Goal: Information Seeking & Learning: Learn about a topic

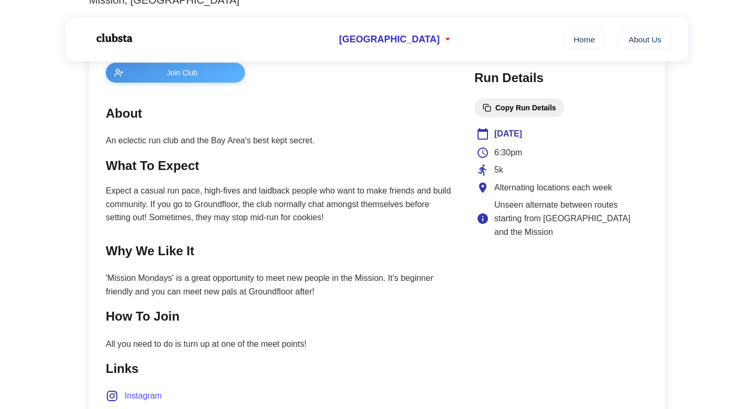
scroll to position [438, 0]
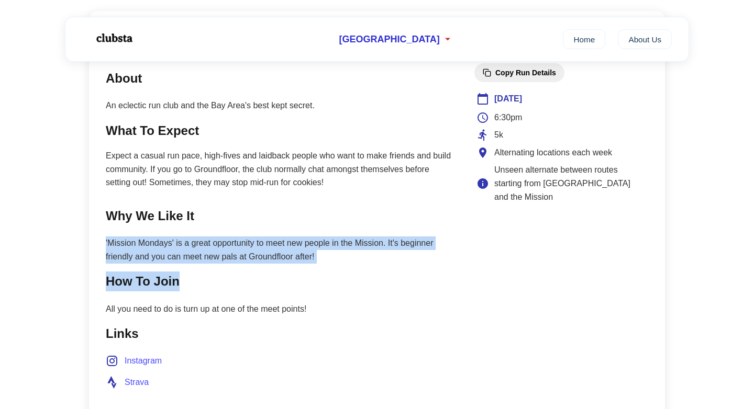
drag, startPoint x: 384, startPoint y: 235, endPoint x: 401, endPoint y: 275, distance: 43.9
click at [401, 275] on main "Join Club About An eclectic run club and the Bay Area's best kept secret. What …" at bounding box center [280, 217] width 348 height 378
click at [401, 275] on h2 "How To Join" at bounding box center [280, 282] width 348 height 20
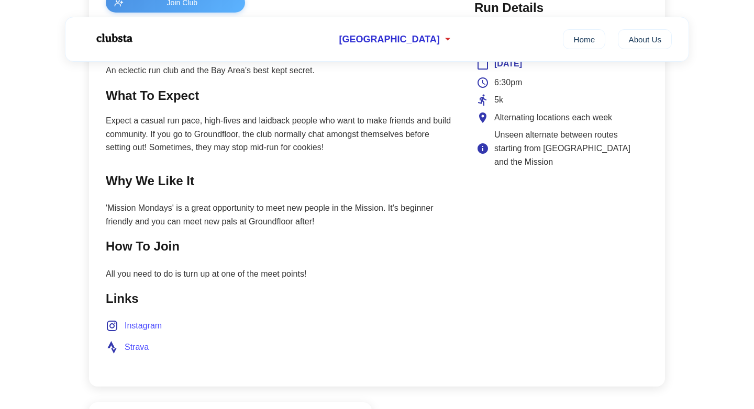
scroll to position [475, 0]
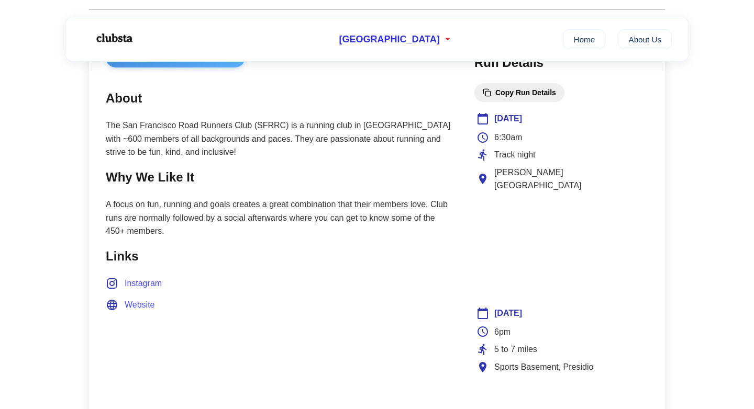
scroll to position [415, 0]
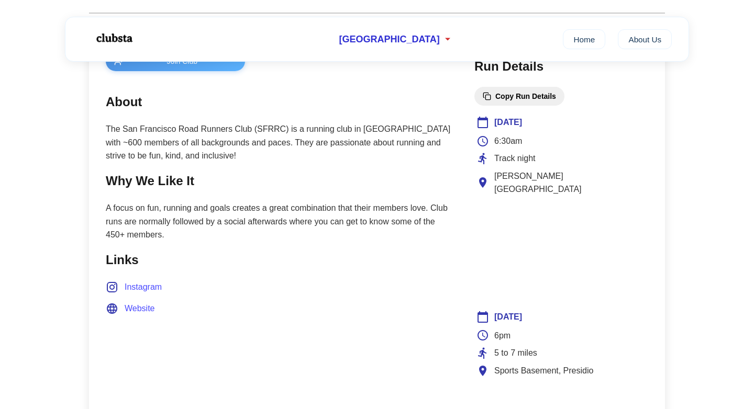
click at [413, 147] on p "The San Francisco Road Runners Club (SFRRC) is a running club in San Francisco …" at bounding box center [280, 143] width 348 height 40
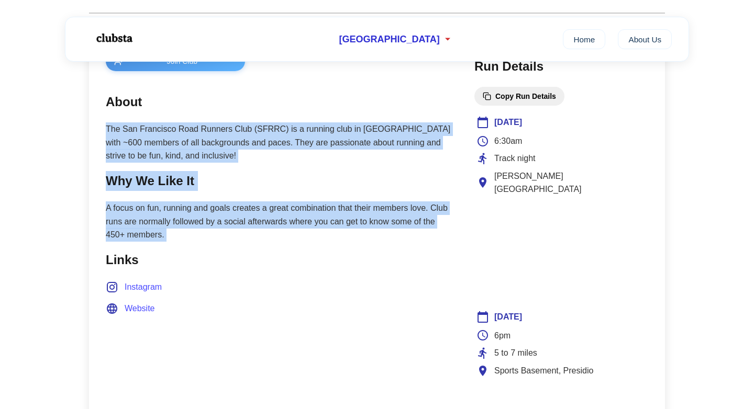
drag, startPoint x: 413, startPoint y: 147, endPoint x: 440, endPoint y: 194, distance: 54.6
click at [439, 204] on p "A focus on fun, running and goals creates a great combination that their member…" at bounding box center [280, 222] width 348 height 40
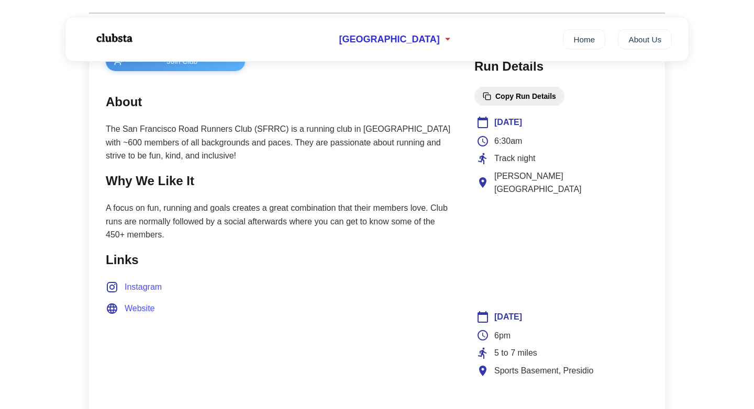
click at [138, 311] on span "Website" at bounding box center [140, 309] width 30 height 14
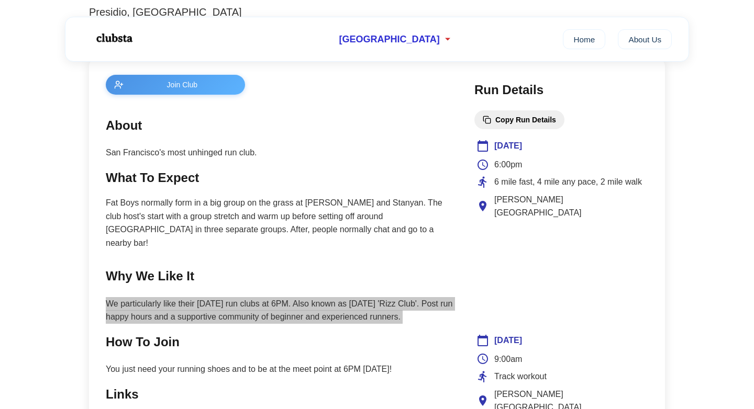
scroll to position [393, 0]
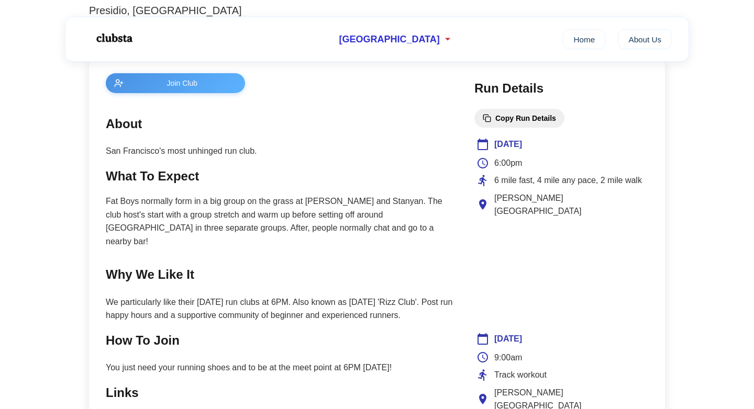
click at [367, 214] on p "Fat Boys normally form in a big group on the grass at Haight and Stanyan. The c…" at bounding box center [280, 221] width 348 height 53
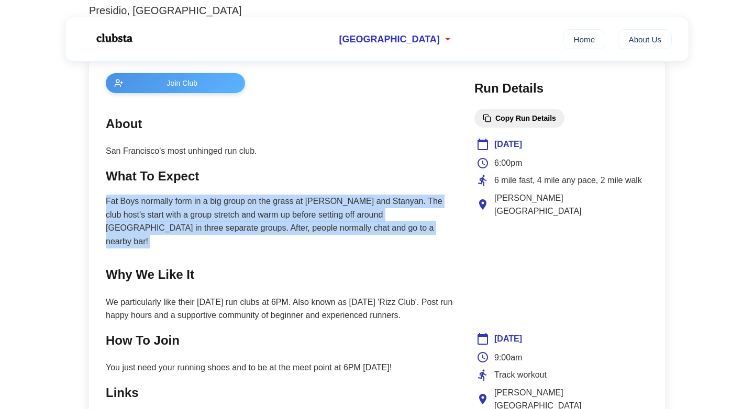
click at [367, 214] on p "Fat Boys normally form in a big group on the grass at Haight and Stanyan. The c…" at bounding box center [280, 221] width 348 height 53
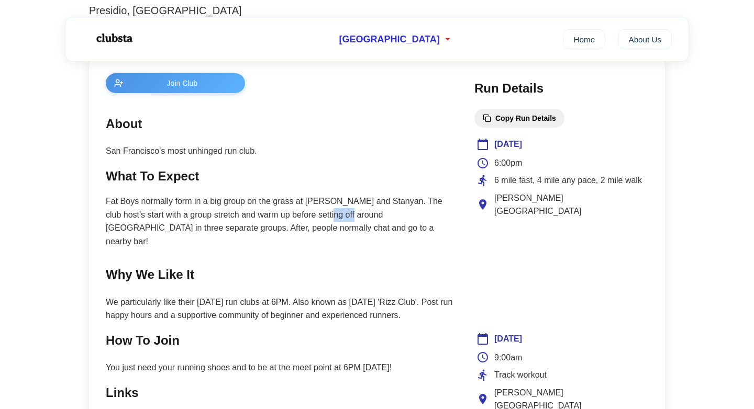
click at [367, 214] on p "Fat Boys normally form in a big group on the grass at Haight and Stanyan. The c…" at bounding box center [280, 221] width 348 height 53
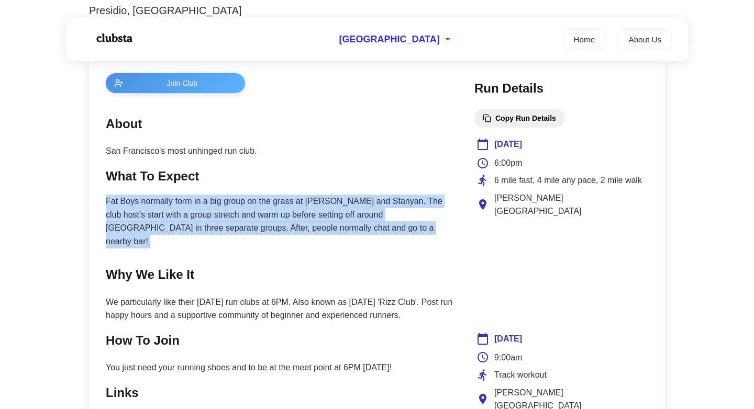
click at [367, 214] on p "Fat Boys normally form in a big group on the grass at Haight and Stanyan. The c…" at bounding box center [280, 221] width 348 height 53
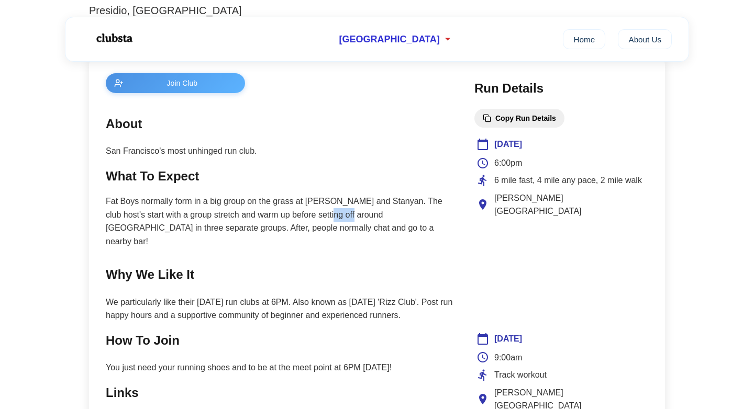
click at [367, 214] on p "Fat Boys normally form in a big group on the grass at Haight and Stanyan. The c…" at bounding box center [280, 221] width 348 height 53
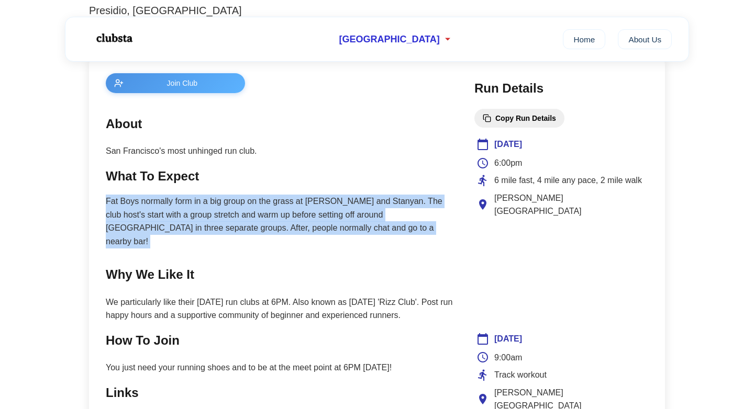
click at [367, 214] on p "Fat Boys normally form in a big group on the grass at Haight and Stanyan. The c…" at bounding box center [280, 221] width 348 height 53
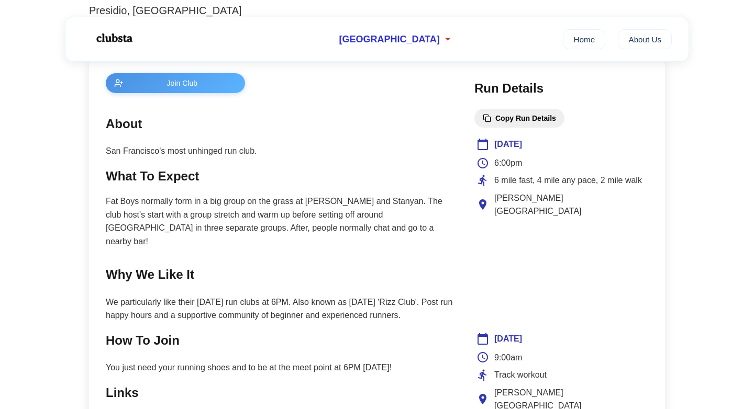
click at [384, 237] on main "Join Club About San Francisco's most unhinged run club. What To Expect Fat Boys…" at bounding box center [280, 293] width 348 height 441
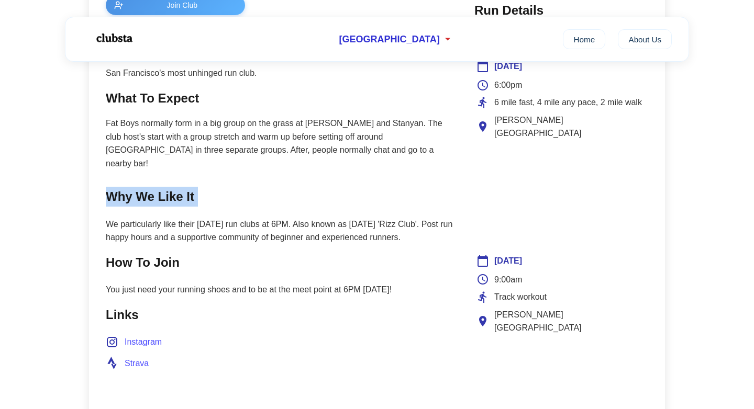
scroll to position [473, 0]
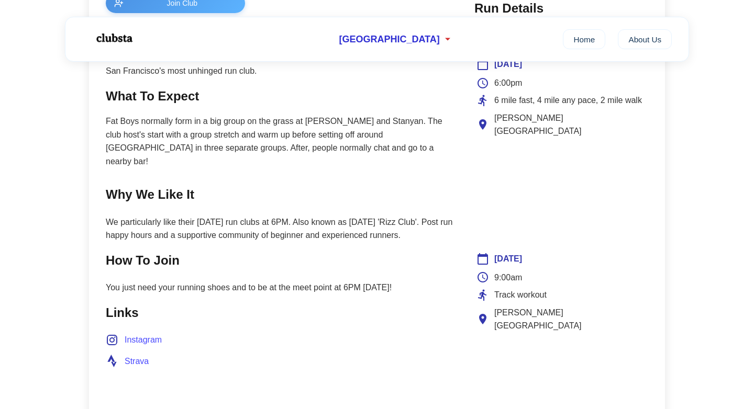
click at [365, 224] on p "We particularly like their Tuesday run clubs at 6PM. Also known as Tuesday 'Riz…" at bounding box center [280, 229] width 348 height 27
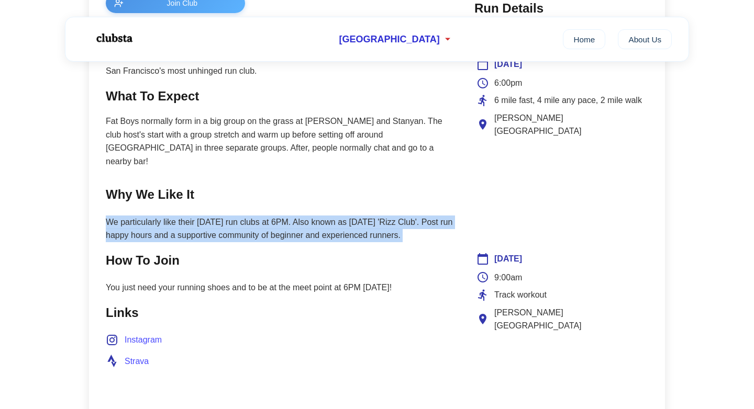
click at [365, 224] on p "We particularly like their Tuesday run clubs at 6PM. Also known as Tuesday 'Riz…" at bounding box center [280, 229] width 348 height 27
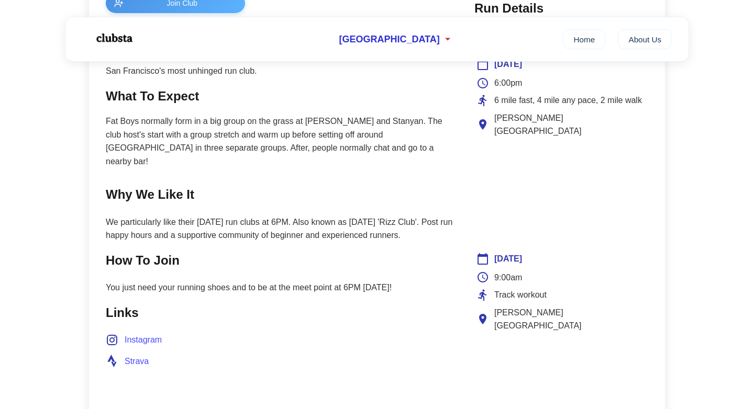
click at [364, 224] on p "We particularly like their Tuesday run clubs at 6PM. Also known as Tuesday 'Riz…" at bounding box center [280, 229] width 348 height 27
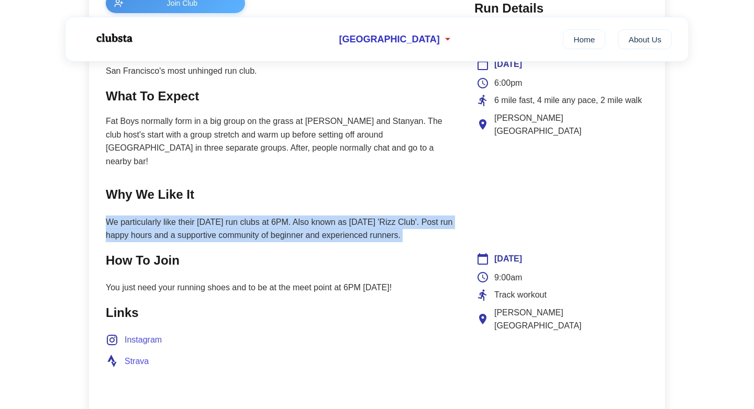
click at [364, 224] on p "We particularly like their Tuesday run clubs at 6PM. Also known as Tuesday 'Riz…" at bounding box center [280, 229] width 348 height 27
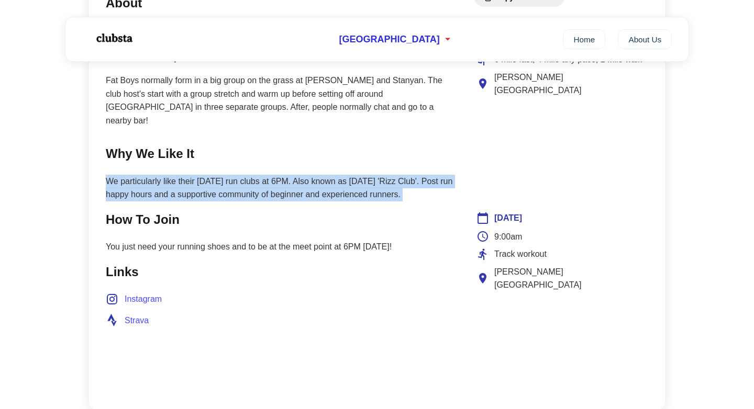
scroll to position [528, 0]
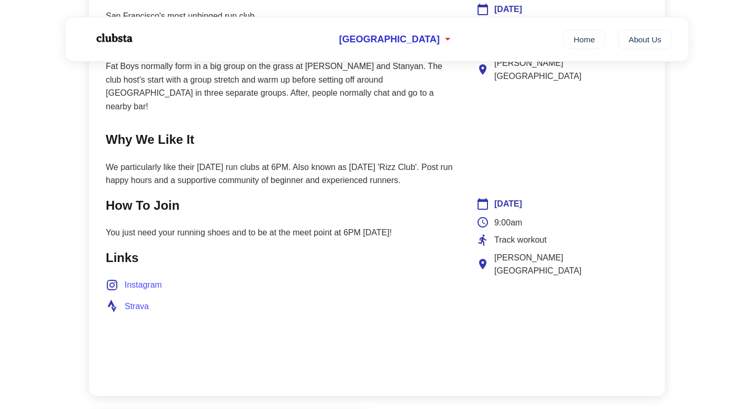
click at [339, 225] on section "How To Join You just need your running shoes and to be at the meet point at 6PM…" at bounding box center [280, 218] width 348 height 44
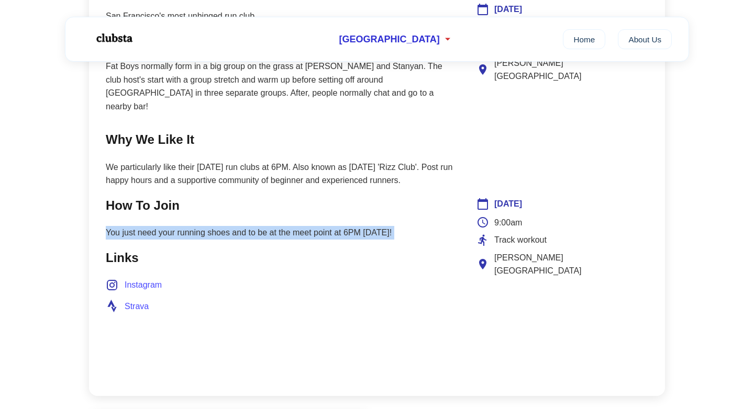
click at [339, 225] on section "How To Join You just need your running shoes and to be at the meet point at 6PM…" at bounding box center [280, 218] width 348 height 44
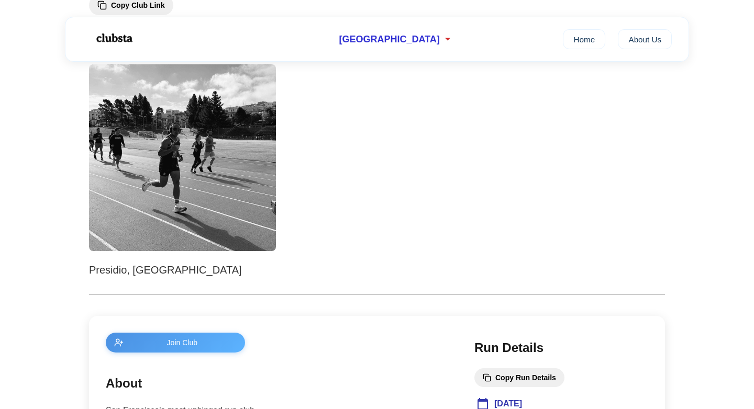
scroll to position [147, 0]
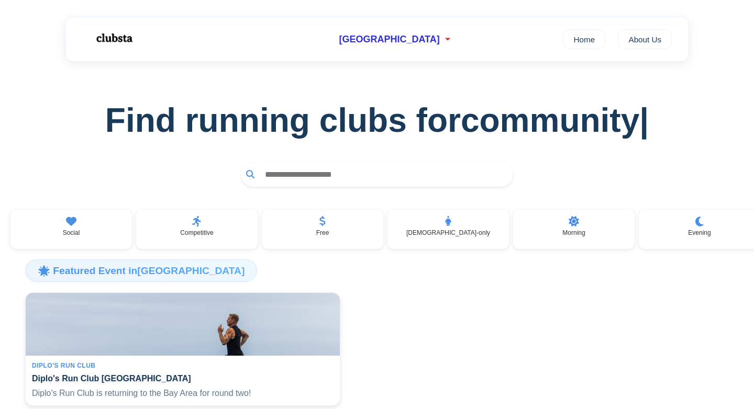
scroll to position [2340, 0]
